Goal: Task Accomplishment & Management: Complete application form

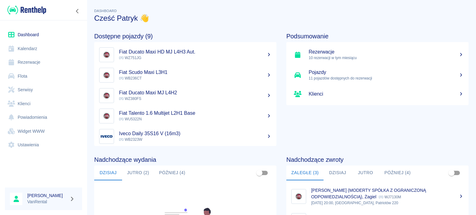
click at [42, 46] on link "Kalendarz" at bounding box center [43, 49] width 77 height 14
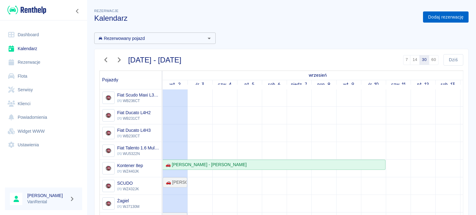
click at [450, 16] on link "Dodaj rezerwację" at bounding box center [446, 16] width 46 height 11
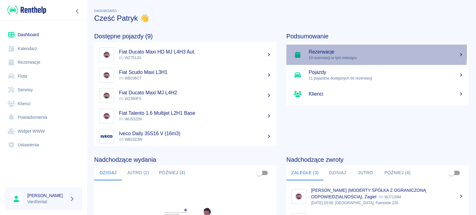
click at [336, 52] on h5 "Rezerwacje" at bounding box center [386, 52] width 155 height 6
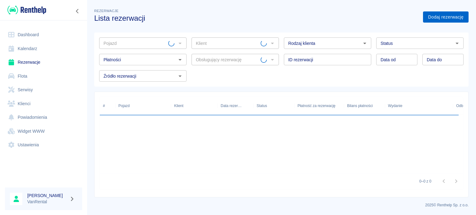
click at [445, 15] on link "Dodaj rezerwację" at bounding box center [446, 16] width 46 height 11
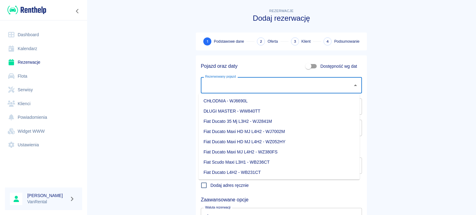
click at [230, 86] on input "Rezerwowany pojazd" at bounding box center [277, 85] width 146 height 11
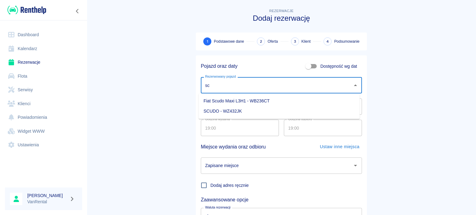
type input "sc"
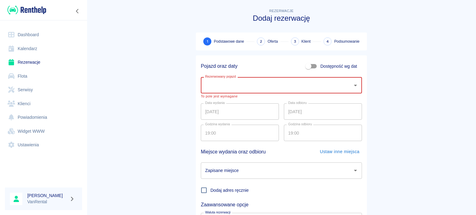
type input "c"
click at [227, 110] on li "SCUDO - WZ432JK" at bounding box center [279, 111] width 161 height 10
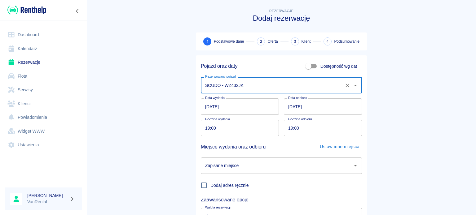
type input "SCUDO - WZ432JK"
click at [203, 109] on input "[DATE]" at bounding box center [240, 107] width 78 height 16
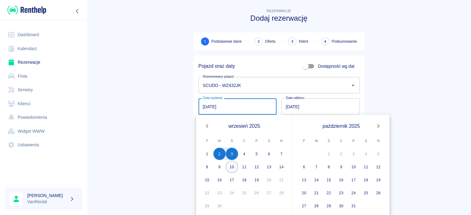
click at [234, 168] on button "10" at bounding box center [232, 167] width 12 height 12
type input "[DATE]"
type input "DD.MM.YYYY"
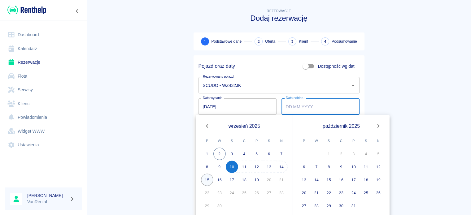
click at [210, 178] on button "15" at bounding box center [207, 180] width 12 height 12
type input "[DATE]"
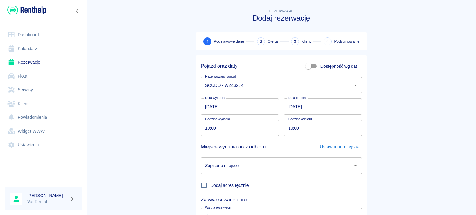
click at [203, 130] on input "19:00" at bounding box center [238, 128] width 74 height 16
type input "09:00"
click at [290, 127] on input "19:00" at bounding box center [321, 128] width 74 height 16
type input "09:00"
click at [272, 168] on input "Zapisane miejsce" at bounding box center [277, 166] width 146 height 11
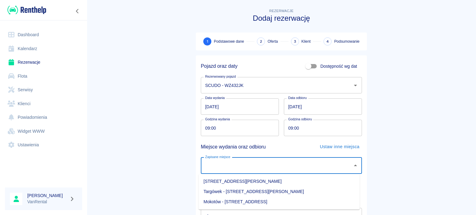
click at [270, 185] on li "[STREET_ADDRESS][PERSON_NAME]" at bounding box center [279, 182] width 161 height 10
type input "[STREET_ADDRESS][PERSON_NAME]"
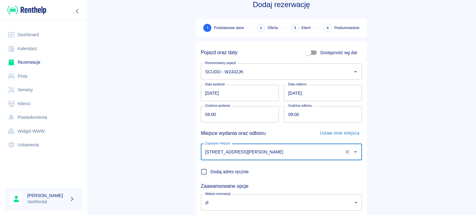
scroll to position [53, 0]
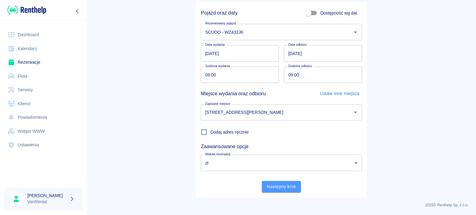
click at [272, 185] on button "Następny krok" at bounding box center [281, 186] width 39 height 11
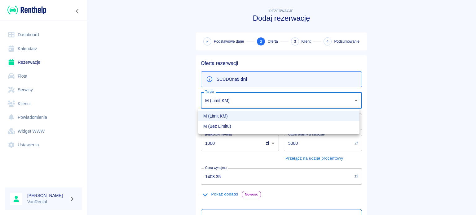
click at [243, 94] on body "Używamy plików Cookies, by zapewnić Ci najlepsze możliwe doświadczenie. Aby dow…" at bounding box center [238, 107] width 476 height 215
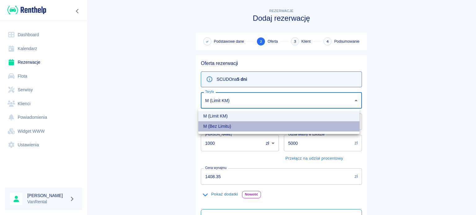
click at [227, 125] on li "M (Bez Limitu)" at bounding box center [278, 127] width 161 height 10
type input "d3c5c76f-1a5b-4a14-8a50-5e47876b9735"
type input "0"
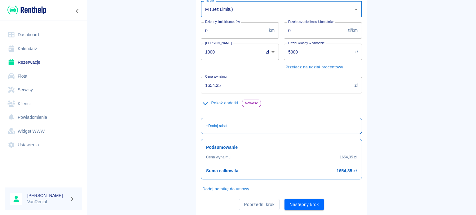
scroll to position [93, 0]
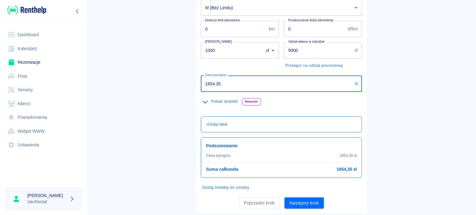
drag, startPoint x: 231, startPoint y: 89, endPoint x: 171, endPoint y: 90, distance: 59.5
click at [171, 90] on main "Rezerwacje Dodaj rezerwację Podstawowe dane 2 Oferta 3 Klient 4 Podsumowanie Of…" at bounding box center [281, 63] width 389 height 299
type input "1715.85"
click at [213, 101] on button "Pokaż dodatki" at bounding box center [220, 102] width 39 height 10
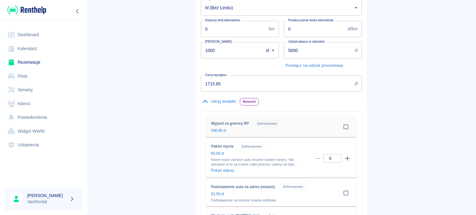
click at [340, 126] on input "checkbox" at bounding box center [346, 127] width 12 height 12
checkbox input "true"
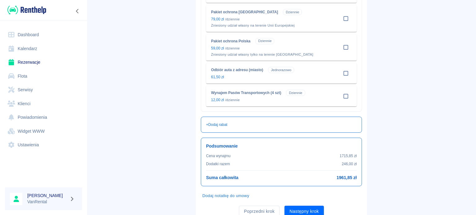
scroll to position [420, 0]
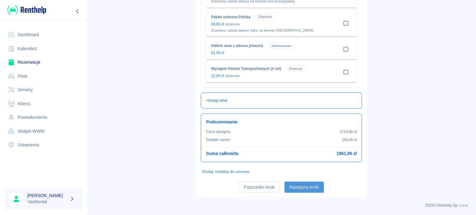
click at [299, 182] on button "Następny krok" at bounding box center [304, 187] width 39 height 11
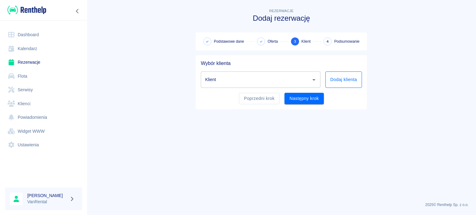
click at [335, 84] on button "Dodaj klienta" at bounding box center [343, 80] width 37 height 16
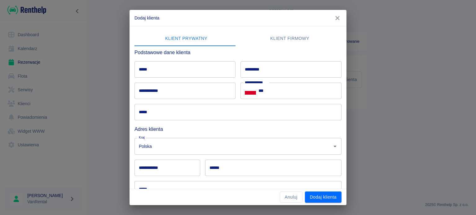
click at [301, 40] on button "Klient firmowy" at bounding box center [290, 38] width 104 height 15
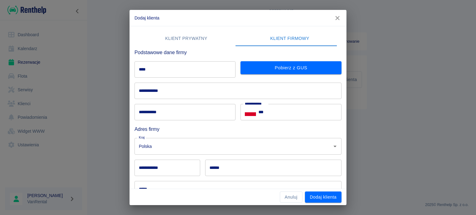
click at [180, 68] on input "****" at bounding box center [185, 69] width 101 height 16
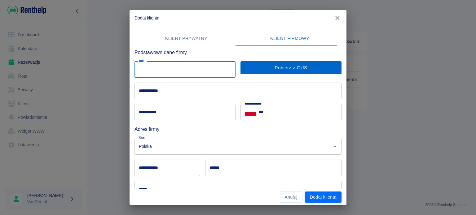
paste input "**********"
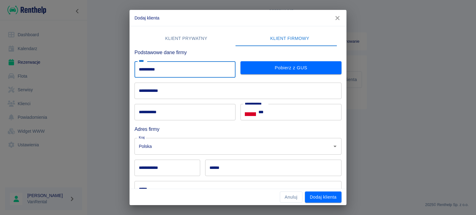
type input "**********"
click at [271, 65] on button "Pobierz z GUS" at bounding box center [291, 67] width 101 height 13
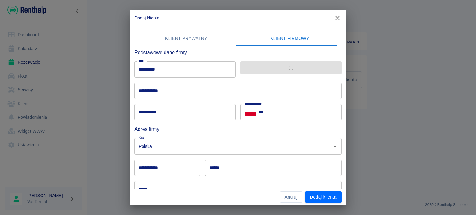
type input "**********"
type input "******"
type input "*******"
type input "**********"
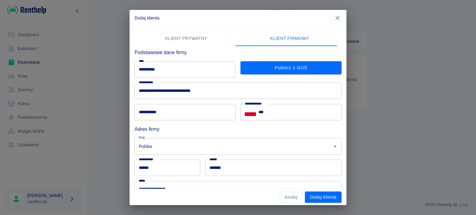
click at [194, 113] on input "**********" at bounding box center [185, 112] width 101 height 16
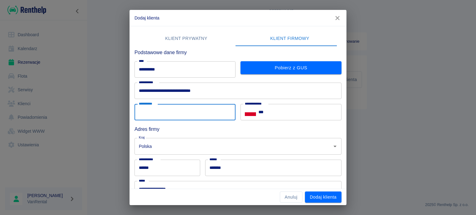
paste input "**********"
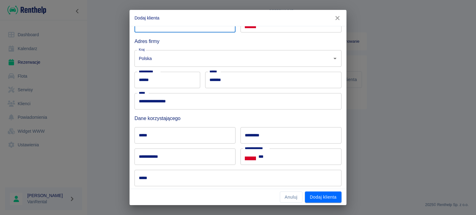
scroll to position [93, 0]
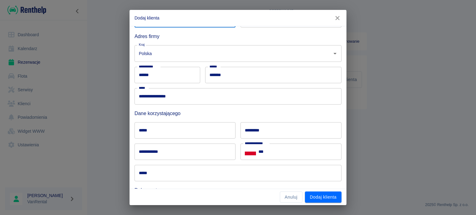
type input "**********"
click at [173, 153] on input "**********" at bounding box center [185, 152] width 101 height 16
paste input "**********"
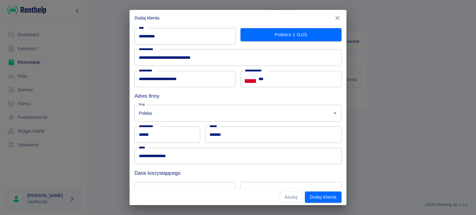
scroll to position [31, 0]
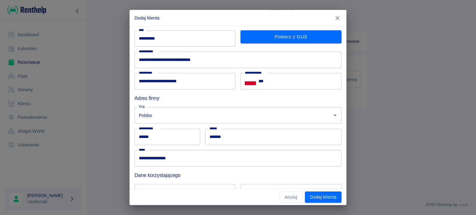
type input "**********"
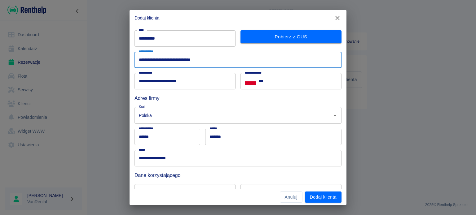
drag, startPoint x: 176, startPoint y: 59, endPoint x: 130, endPoint y: 58, distance: 45.3
click at [130, 58] on div "**********" at bounding box center [236, 57] width 212 height 21
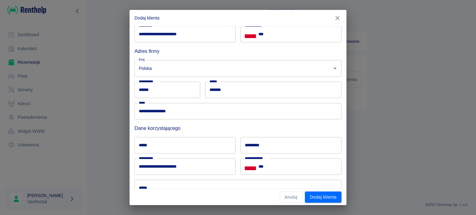
scroll to position [93, 0]
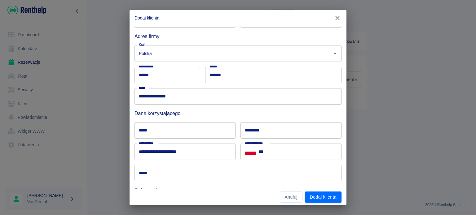
click at [179, 132] on input "*****" at bounding box center [185, 130] width 101 height 16
paste input "**********"
drag, startPoint x: 145, startPoint y: 131, endPoint x: 152, endPoint y: 134, distance: 7.1
click at [152, 134] on input "**********" at bounding box center [185, 130] width 101 height 16
type input "****"
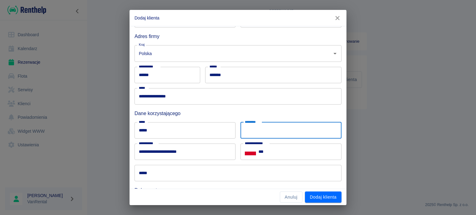
click at [290, 138] on input "*********" at bounding box center [291, 130] width 101 height 16
paste input "*********"
type input "*********"
drag, startPoint x: 278, startPoint y: 156, endPoint x: 276, endPoint y: 151, distance: 5.4
click at [278, 156] on input "***" at bounding box center [300, 152] width 83 height 16
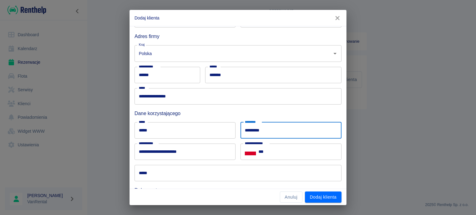
paste input "**********"
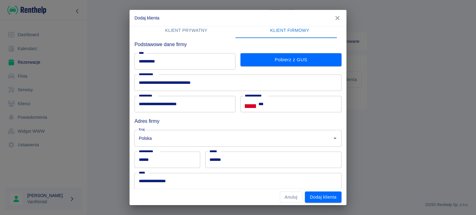
scroll to position [0, 0]
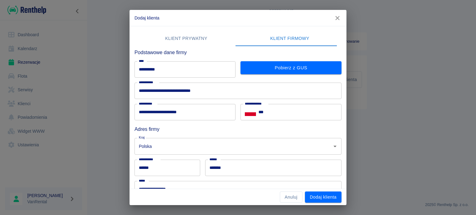
type input "**********"
click at [274, 108] on input "***" at bounding box center [300, 112] width 83 height 16
paste input "**********"
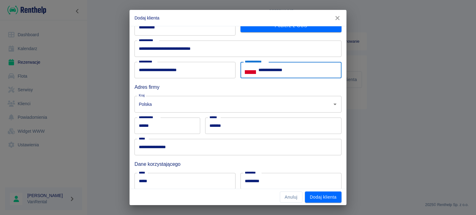
scroll to position [93, 0]
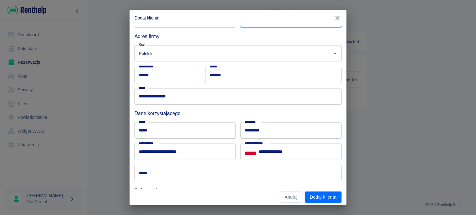
type input "**********"
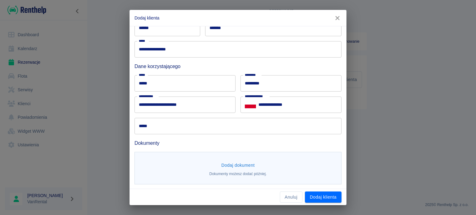
scroll to position [140, 0]
click at [147, 127] on div "**********" at bounding box center [236, 18] width 212 height 231
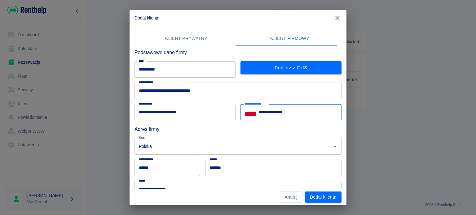
scroll to position [93, 0]
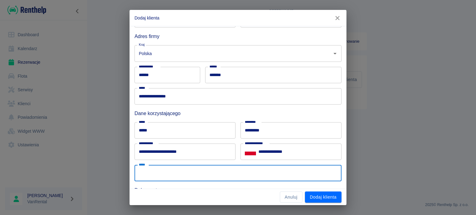
click at [171, 175] on input "*****" at bounding box center [238, 173] width 207 height 16
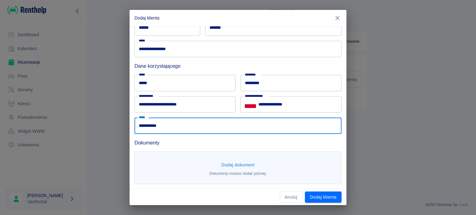
type input "**********"
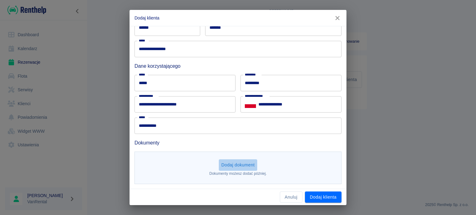
click at [236, 161] on button "Dodaj dokument" at bounding box center [238, 165] width 38 height 11
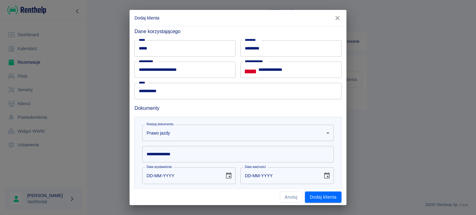
scroll to position [231, 0]
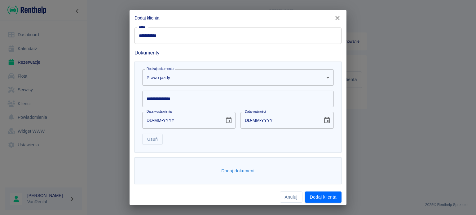
click at [186, 98] on input "**********" at bounding box center [238, 99] width 192 height 16
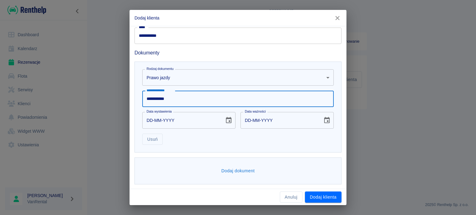
type input "**********"
click at [151, 121] on input "DD-MM-YYYY" at bounding box center [181, 120] width 78 height 16
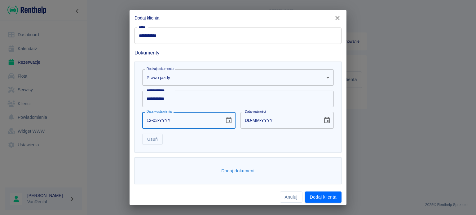
type input "12-03-0002"
type input "12-03-0012"
type input "12-03-0020"
type input "12-03-0030"
type input "12-03-0201"
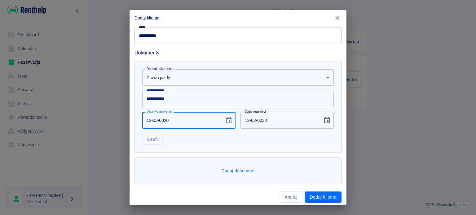
type input "12-03-0211"
type input "[DATE]"
click at [246, 121] on input "[DATE]" at bounding box center [280, 120] width 78 height 16
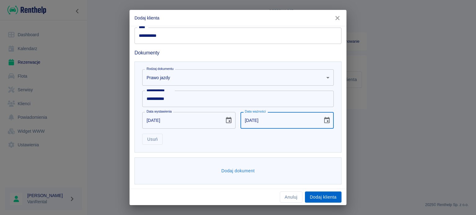
type input "[DATE]"
click at [322, 196] on button "Dodaj klienta" at bounding box center [323, 197] width 37 height 11
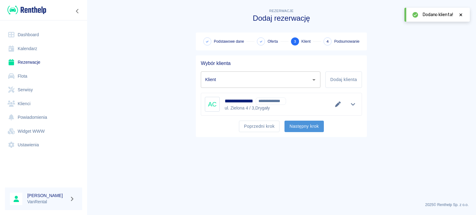
click at [302, 128] on button "Następny krok" at bounding box center [304, 126] width 39 height 11
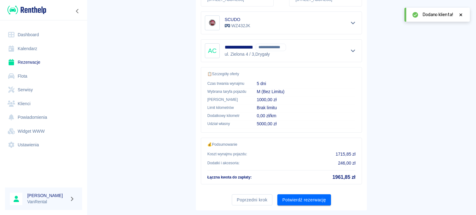
scroll to position [124, 0]
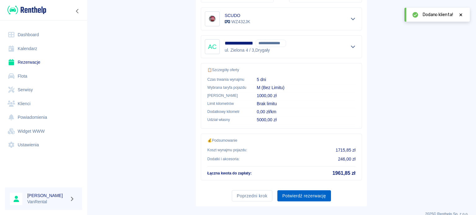
click at [303, 191] on button "Potwierdź rezerwację" at bounding box center [304, 196] width 54 height 11
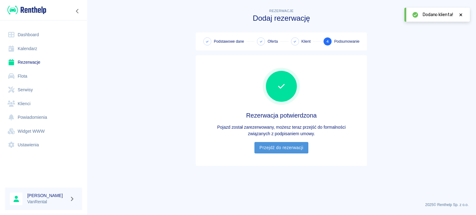
click at [272, 145] on link "Przejdź do rezerwacji" at bounding box center [281, 147] width 54 height 11
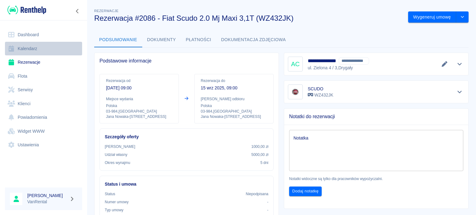
click at [32, 46] on link "Kalendarz" at bounding box center [43, 49] width 77 height 14
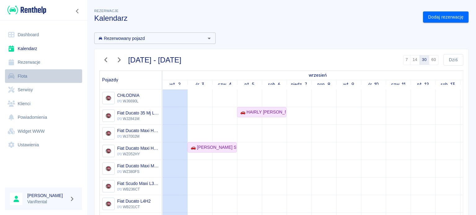
click at [30, 77] on link "Flota" at bounding box center [43, 76] width 77 height 14
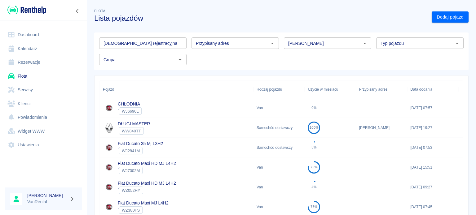
click at [132, 38] on div "[DEMOGRAPHIC_DATA] rejestracyjna Tablica rejestracyjna" at bounding box center [142, 43] width 87 height 11
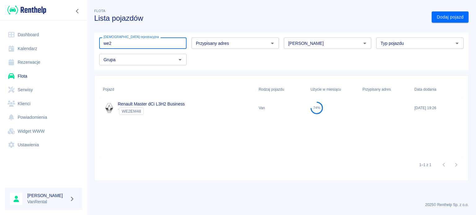
type input "we2"
click at [136, 110] on span "WE2EM48" at bounding box center [131, 111] width 24 height 5
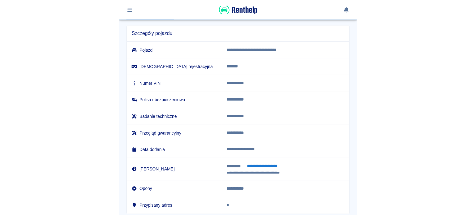
scroll to position [36, 0]
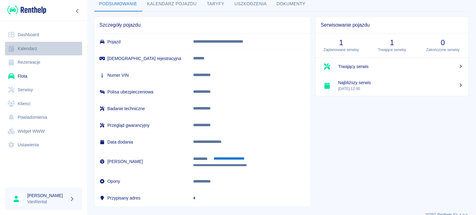
click at [33, 44] on link "Kalendarz" at bounding box center [43, 49] width 77 height 14
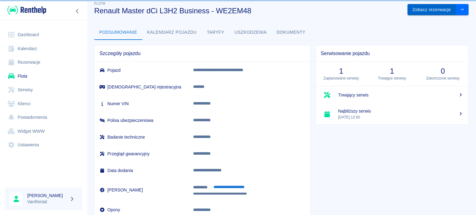
scroll to position [0, 0]
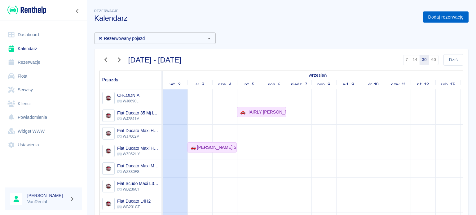
click at [435, 14] on link "Dodaj rezerwację" at bounding box center [446, 16] width 46 height 11
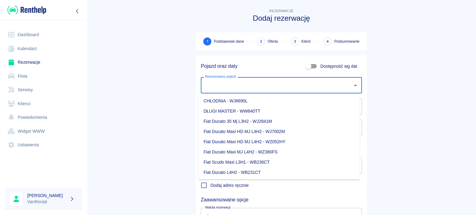
click at [212, 83] on input "Rezerwowany pojazd" at bounding box center [277, 85] width 146 height 11
click at [276, 145] on li "Fiat Ducato Maxi HD MJ L4H2 - WZ052HY" at bounding box center [279, 142] width 161 height 10
type input "Fiat Ducato Maxi HD MJ L4H2 - WZ052HY"
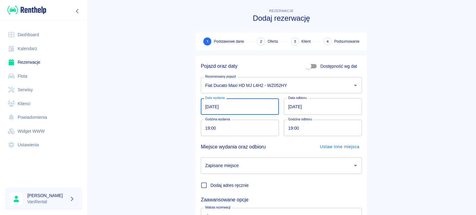
drag, startPoint x: 206, startPoint y: 110, endPoint x: 210, endPoint y: 110, distance: 4.0
click at [207, 110] on input "[DATE]" at bounding box center [240, 107] width 78 height 16
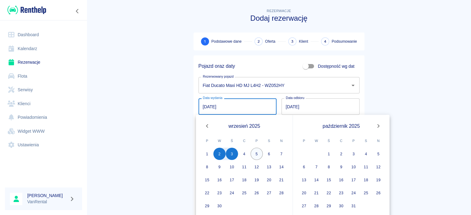
click at [258, 154] on button "5" at bounding box center [257, 154] width 12 height 12
type input "[DATE]"
type input "DD.MM.YYYY"
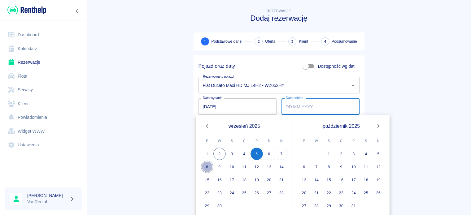
click at [207, 170] on button "8" at bounding box center [207, 167] width 12 height 12
type input "[DATE]"
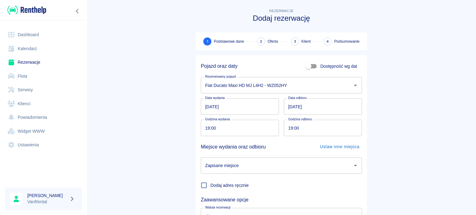
click at [207, 134] on input "19:00" at bounding box center [238, 128] width 74 height 16
type input "10:00"
click at [288, 131] on input "19:00" at bounding box center [321, 128] width 74 height 16
click at [287, 130] on input "14:00" at bounding box center [321, 128] width 74 height 16
type input "22:00"
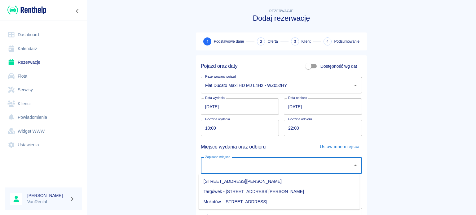
click at [314, 162] on input "Zapisane miejsce" at bounding box center [277, 166] width 146 height 11
click at [283, 190] on li "Targówek - [STREET_ADDRESS][PERSON_NAME]" at bounding box center [279, 192] width 161 height 10
type input "Targówek - [STREET_ADDRESS][PERSON_NAME]"
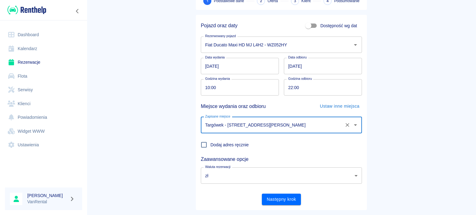
scroll to position [53, 0]
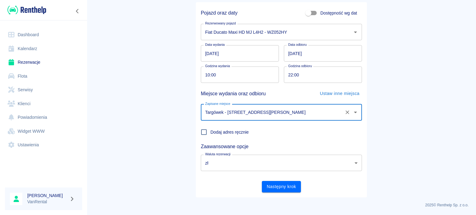
click at [276, 181] on button "Następny krok" at bounding box center [281, 186] width 39 height 11
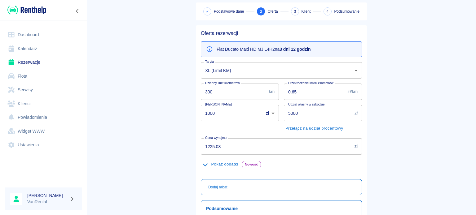
scroll to position [31, 0]
click at [210, 168] on button "Pokaż dodatki" at bounding box center [220, 164] width 39 height 10
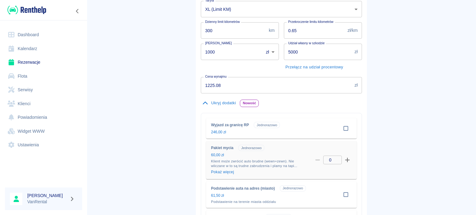
scroll to position [93, 0]
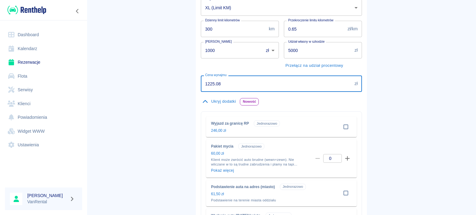
drag, startPoint x: 233, startPoint y: 84, endPoint x: 178, endPoint y: 83, distance: 54.6
click at [177, 83] on main "Rezerwacje Dodaj rezerwację Podstawowe dane 2 Oferta 3 Klient 4 Podsumowanie Of…" at bounding box center [281, 216] width 389 height 604
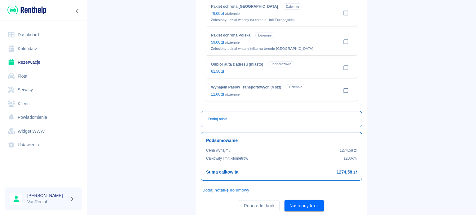
scroll to position [413, 0]
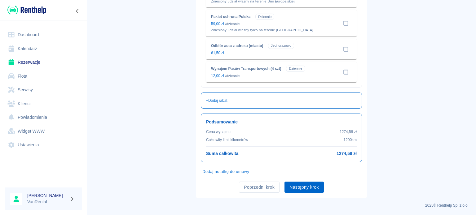
type input "1274.58"
click at [311, 188] on button "Następny krok" at bounding box center [304, 187] width 39 height 11
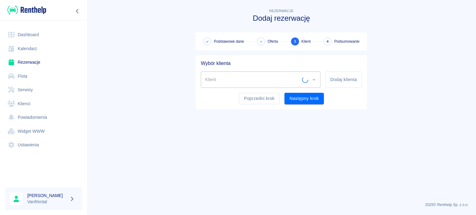
scroll to position [0, 0]
click at [246, 77] on input "Klient" at bounding box center [256, 79] width 105 height 11
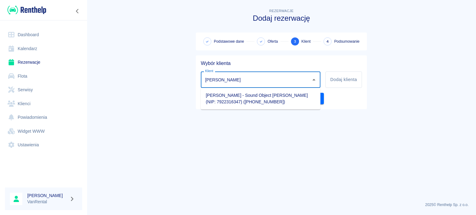
click at [233, 96] on li "[PERSON_NAME] - Sound Object [PERSON_NAME] (NIP: 7922316347) ([PHONE_NUMBER])" at bounding box center [261, 99] width 120 height 17
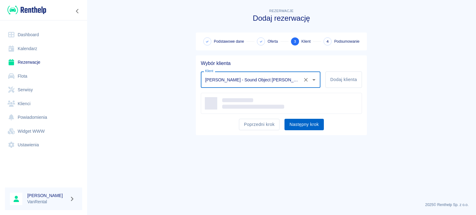
type input "[PERSON_NAME] - Sound Object [PERSON_NAME] (NIP: 7922316347) ([PHONE_NUMBER])"
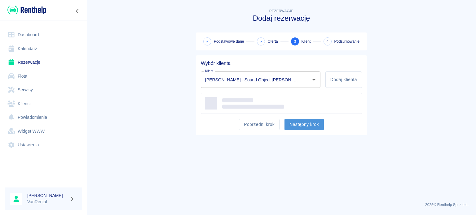
click at [314, 129] on button "Następny krok" at bounding box center [304, 124] width 39 height 11
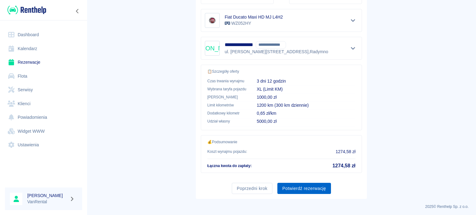
scroll to position [118, 0]
click at [301, 187] on button "Potwierdź rezerwację" at bounding box center [304, 188] width 54 height 11
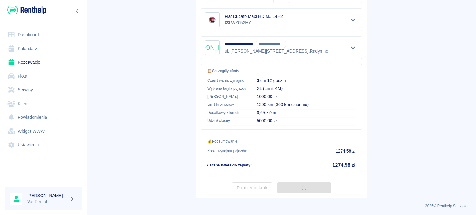
scroll to position [0, 0]
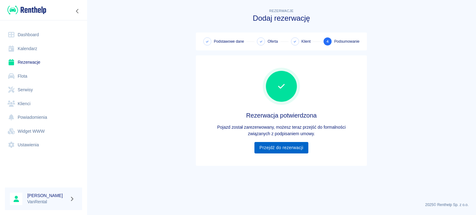
click at [273, 150] on link "Przejdź do rezerwacji" at bounding box center [281, 147] width 54 height 11
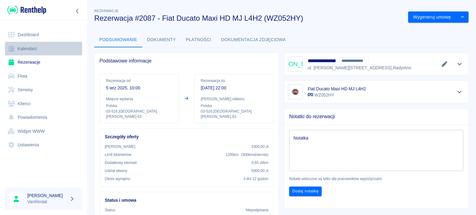
click at [52, 48] on link "Kalendarz" at bounding box center [43, 49] width 77 height 14
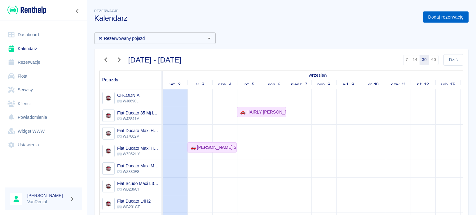
click at [423, 17] on link "Dodaj rezerwację" at bounding box center [446, 16] width 46 height 11
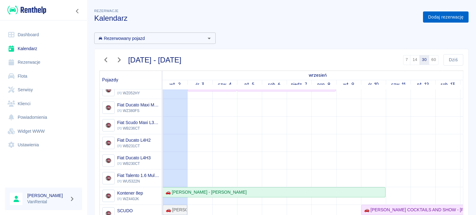
click at [423, 16] on link "Dodaj rezerwację" at bounding box center [446, 16] width 46 height 11
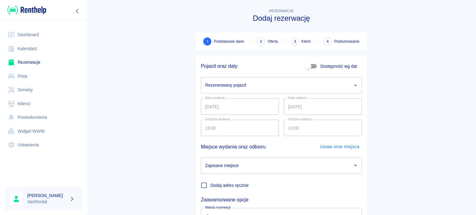
click at [247, 88] on input "Rezerwowany pojazd" at bounding box center [277, 85] width 146 height 11
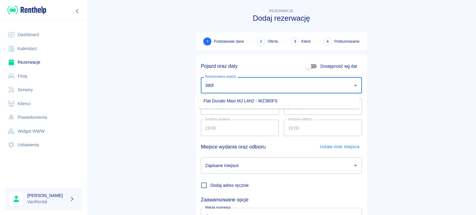
click at [238, 99] on li "Fiat Ducato Maxi MJ L4H2 - WZ380FS" at bounding box center [279, 101] width 161 height 10
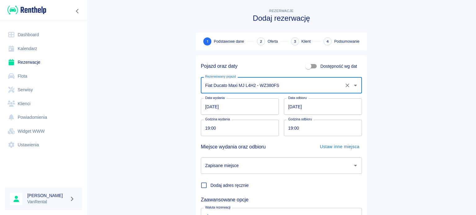
type input "Fiat Ducato Maxi MJ L4H2 - WZ380FS"
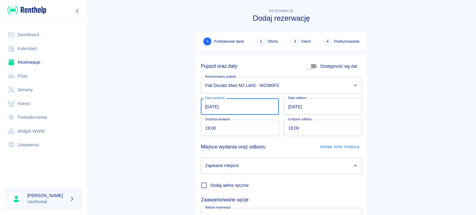
click at [204, 108] on input "[DATE]" at bounding box center [240, 107] width 78 height 16
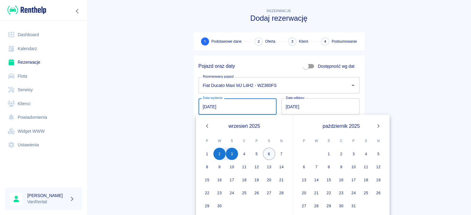
click at [267, 154] on button "6" at bounding box center [269, 154] width 12 height 12
type input "[DATE]"
type input "DD.MM.YYYY"
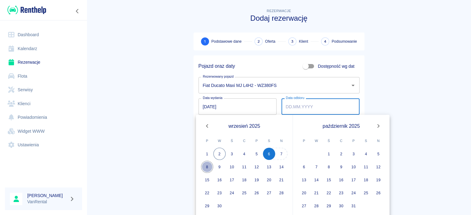
click at [207, 168] on button "8" at bounding box center [207, 167] width 12 height 12
type input "[DATE]"
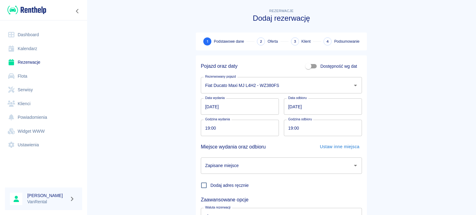
click at [206, 129] on input "19:00" at bounding box center [238, 128] width 74 height 16
type input "13:00"
click at [292, 129] on input "19:00" at bounding box center [321, 128] width 74 height 16
click at [289, 130] on input "19:00" at bounding box center [321, 128] width 74 height 16
click at [301, 160] on div "Zapisane miejsce" at bounding box center [281, 166] width 161 height 16
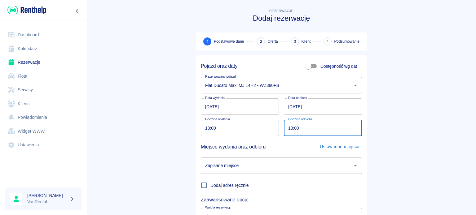
type input "13:00"
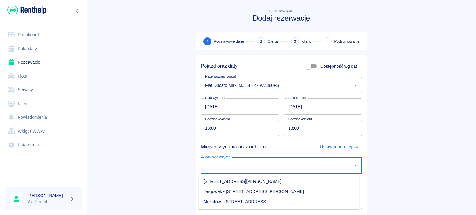
click at [290, 184] on li "[STREET_ADDRESS][PERSON_NAME]" at bounding box center [279, 182] width 161 height 10
type input "[STREET_ADDRESS][PERSON_NAME]"
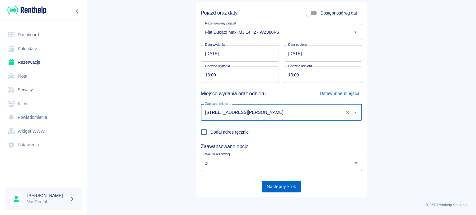
click at [280, 184] on button "Następny krok" at bounding box center [281, 186] width 39 height 11
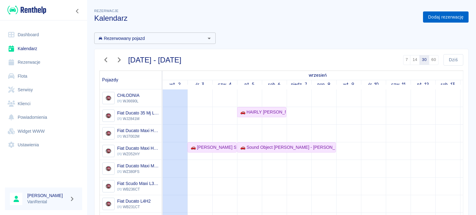
click at [431, 20] on link "Dodaj rezerwację" at bounding box center [446, 16] width 46 height 11
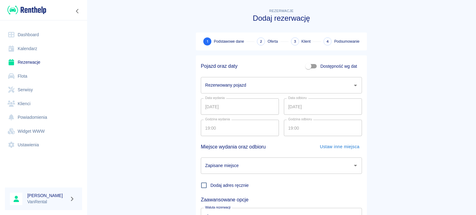
click at [240, 91] on div "Rezerwowany pojazd" at bounding box center [281, 85] width 161 height 16
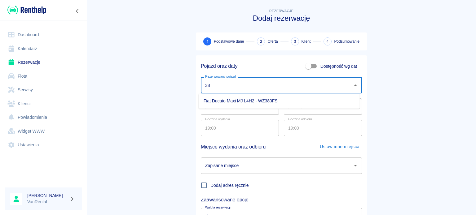
click at [241, 98] on li "Fiat Ducato Maxi MJ L4H2 - WZ380FS" at bounding box center [279, 101] width 161 height 10
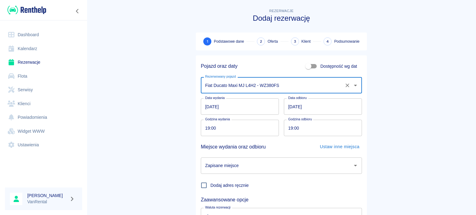
type input "Fiat Ducato Maxi MJ L4H2 - WZ380FS"
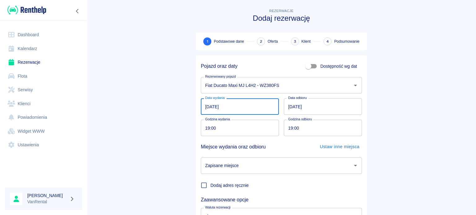
click at [205, 107] on input "[DATE]" at bounding box center [240, 107] width 78 height 16
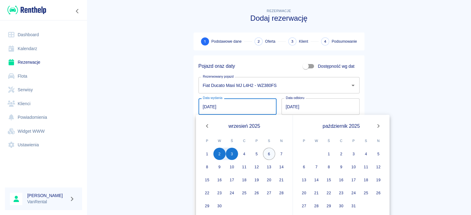
click at [269, 154] on button "6" at bounding box center [269, 154] width 12 height 12
type input "[DATE]"
type input "DD.MM.YYYY"
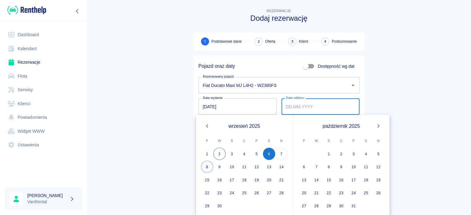
click at [211, 168] on button "8" at bounding box center [207, 167] width 12 height 12
type input "[DATE]"
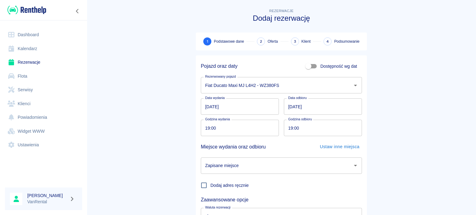
click at [202, 126] on input "19:00" at bounding box center [238, 128] width 74 height 16
type input "13:00"
click at [284, 128] on input "19:00" at bounding box center [321, 128] width 74 height 16
type input "13:00"
click at [263, 166] on input "Zapisane miejsce" at bounding box center [277, 166] width 146 height 11
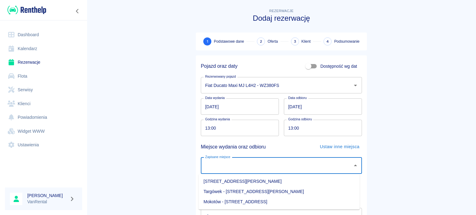
click at [274, 191] on li "Targówek - [STREET_ADDRESS][PERSON_NAME]" at bounding box center [279, 192] width 161 height 10
type input "Targówek - [STREET_ADDRESS][PERSON_NAME]"
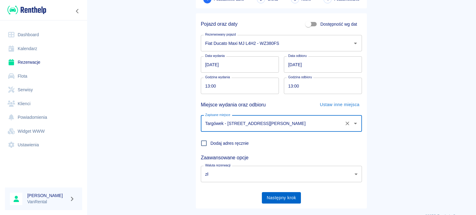
scroll to position [53, 0]
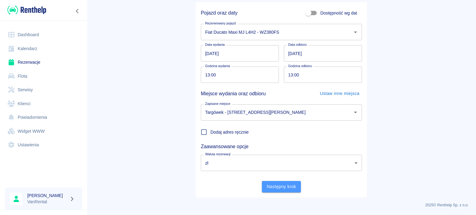
click at [278, 188] on button "Następny krok" at bounding box center [281, 186] width 39 height 11
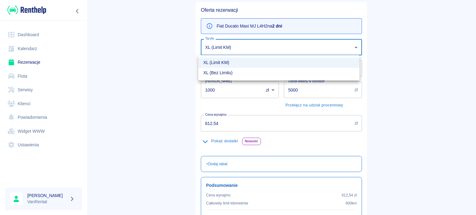
click at [227, 50] on body "Używamy plików Cookies, by zapewnić Ci najlepsze możliwe doświadczenie. Aby dow…" at bounding box center [238, 107] width 476 height 215
click at [223, 75] on li "XL (Bez Limitu)" at bounding box center [278, 73] width 161 height 10
type input "d1628490-b676-4909-bbed-cc4dc728c791"
type input "0"
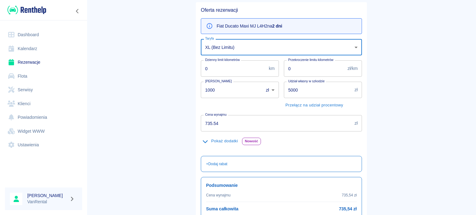
click at [218, 143] on button "Pokaż dodatki" at bounding box center [220, 142] width 39 height 10
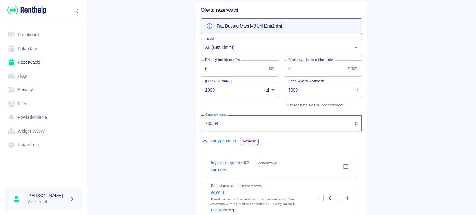
drag, startPoint x: 227, startPoint y: 119, endPoint x: 185, endPoint y: 119, distance: 41.5
type input "760.14"
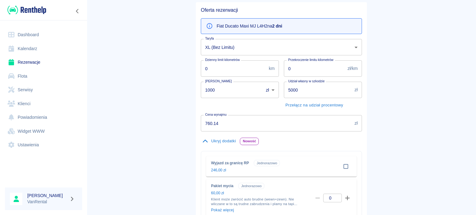
drag, startPoint x: 303, startPoint y: 89, endPoint x: 272, endPoint y: 91, distance: 31.0
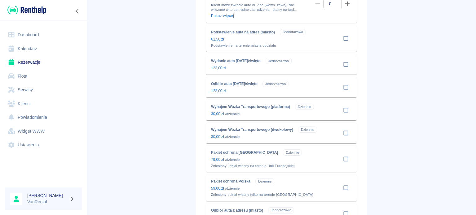
scroll to position [372, 0]
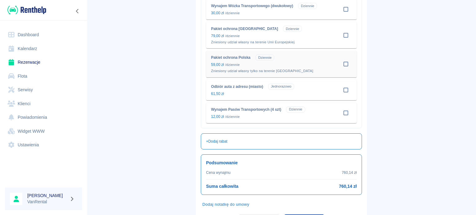
type input "0"
click at [343, 65] on input "checkbox" at bounding box center [346, 64] width 12 height 12
checkbox input "true"
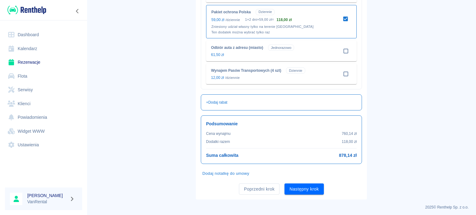
scroll to position [420, 0]
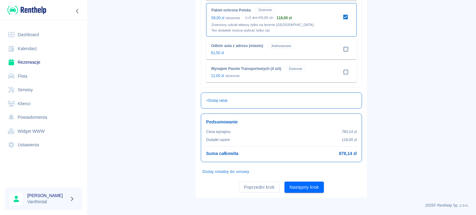
click at [306, 188] on button "Następny krok" at bounding box center [304, 187] width 39 height 11
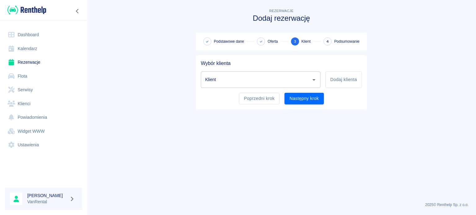
scroll to position [0, 0]
click at [258, 78] on input "Klient" at bounding box center [256, 79] width 105 height 11
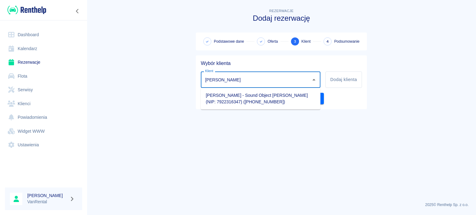
click at [245, 99] on li "[PERSON_NAME] - Sound Object [PERSON_NAME] (NIP: 7922316347) ([PHONE_NUMBER])" at bounding box center [261, 99] width 120 height 17
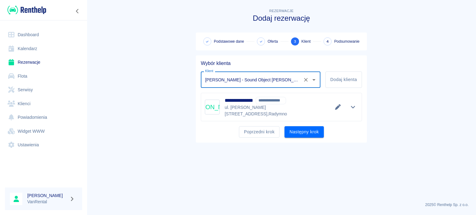
type input "[PERSON_NAME] - Sound Object [PERSON_NAME] (NIP: 7922316347) ([PHONE_NUMBER])"
click at [301, 126] on button "Następny krok" at bounding box center [304, 131] width 39 height 11
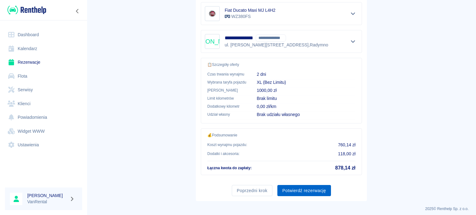
scroll to position [127, 0]
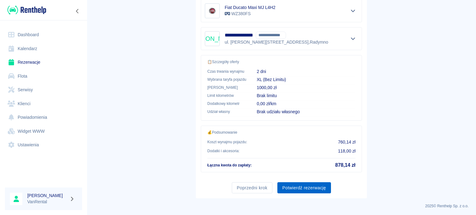
click at [312, 183] on button "Potwierdź rezerwację" at bounding box center [304, 188] width 54 height 11
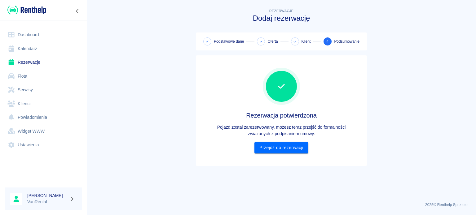
scroll to position [0, 0]
click at [286, 154] on div "Rezerwacja potwierdzona Pojazd został zarezerwowany, możesz teraz przejść do fo…" at bounding box center [281, 110] width 161 height 101
click at [286, 151] on link "Przejdź do rezerwacji" at bounding box center [281, 147] width 54 height 11
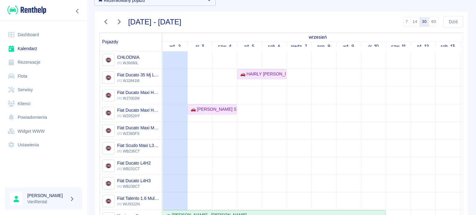
scroll to position [31, 0]
